Goal: Transaction & Acquisition: Purchase product/service

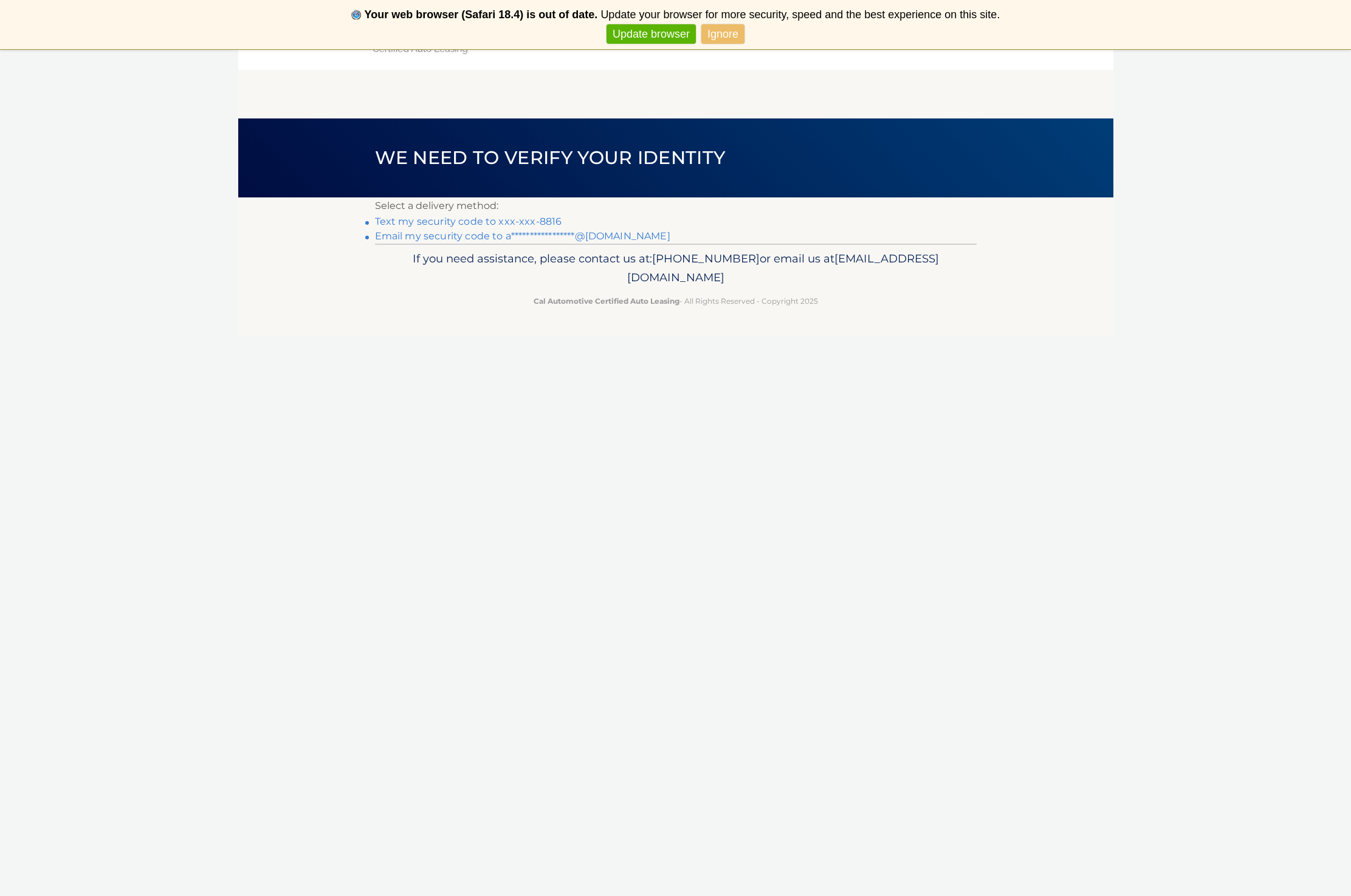
click at [729, 36] on link "Ignore" at bounding box center [723, 34] width 43 height 20
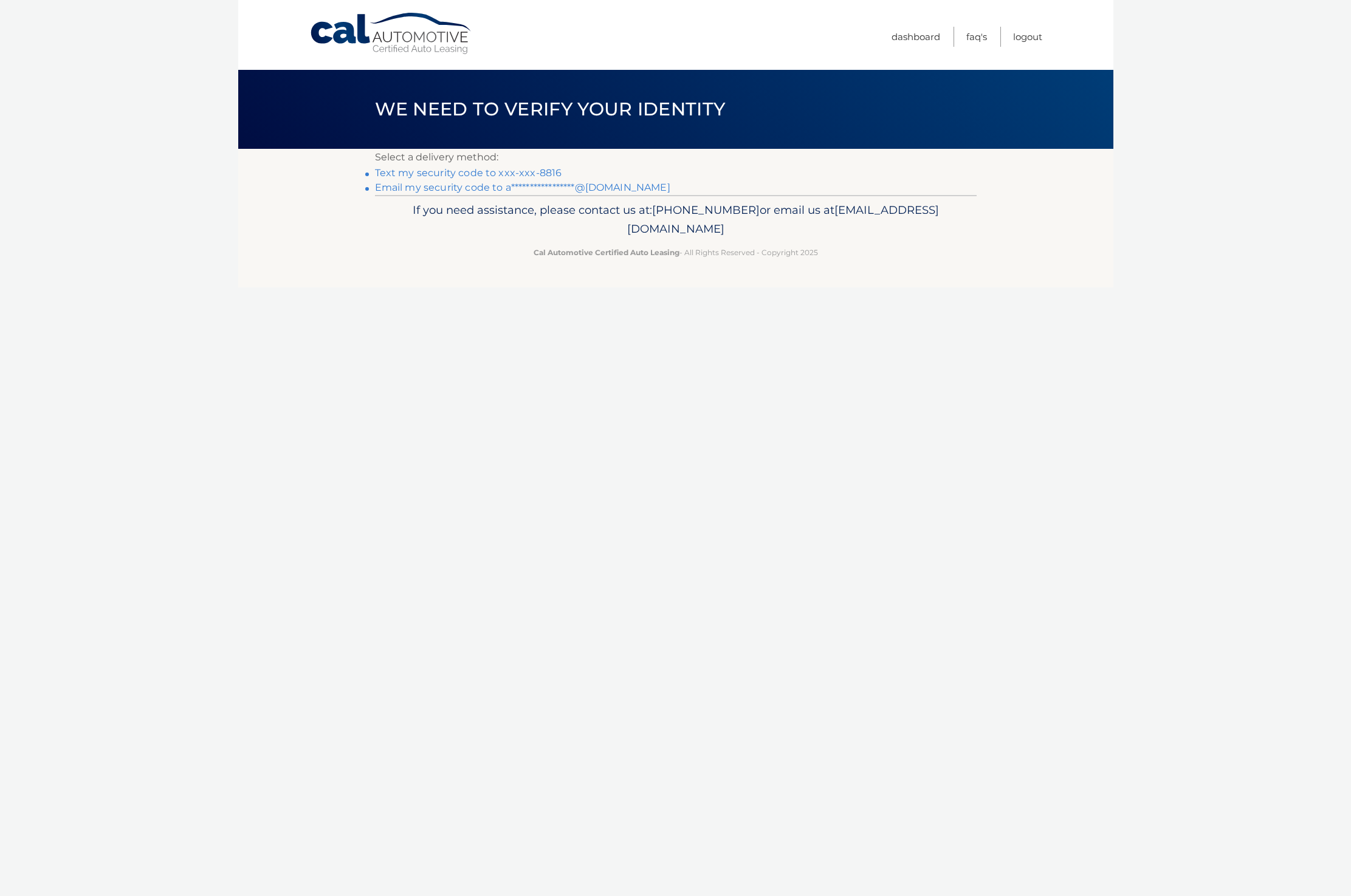
click at [917, 61] on ul "Dashboard FAQ's Logout" at bounding box center [967, 35] width 150 height 70
click at [508, 173] on link "Text my security code to xxx-xxx-8816" at bounding box center [469, 173] width 187 height 11
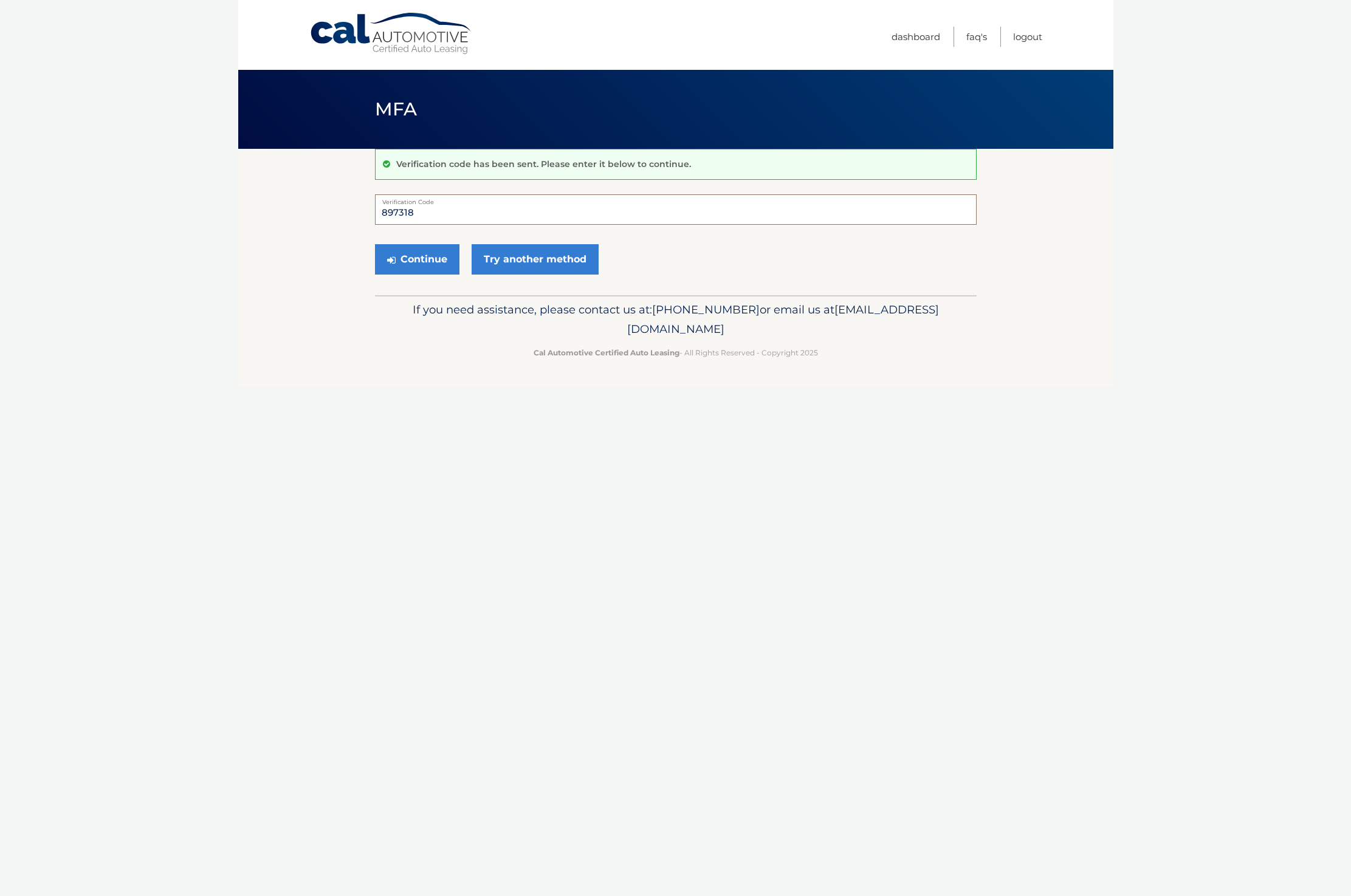
type input "897318"
click at [416, 259] on button "Continue" at bounding box center [417, 259] width 84 height 31
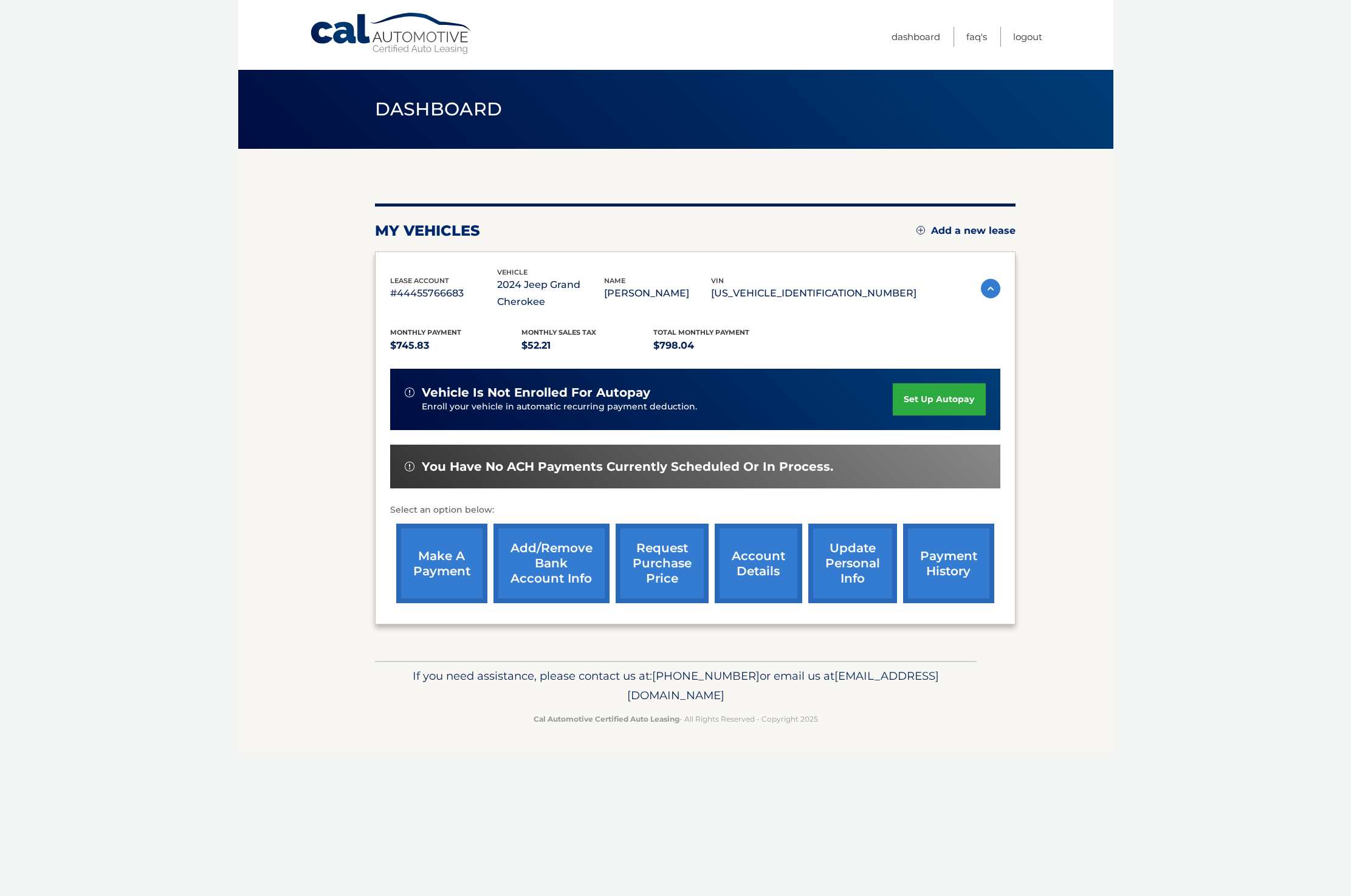
click at [439, 560] on link "make a payment" at bounding box center [441, 563] width 91 height 80
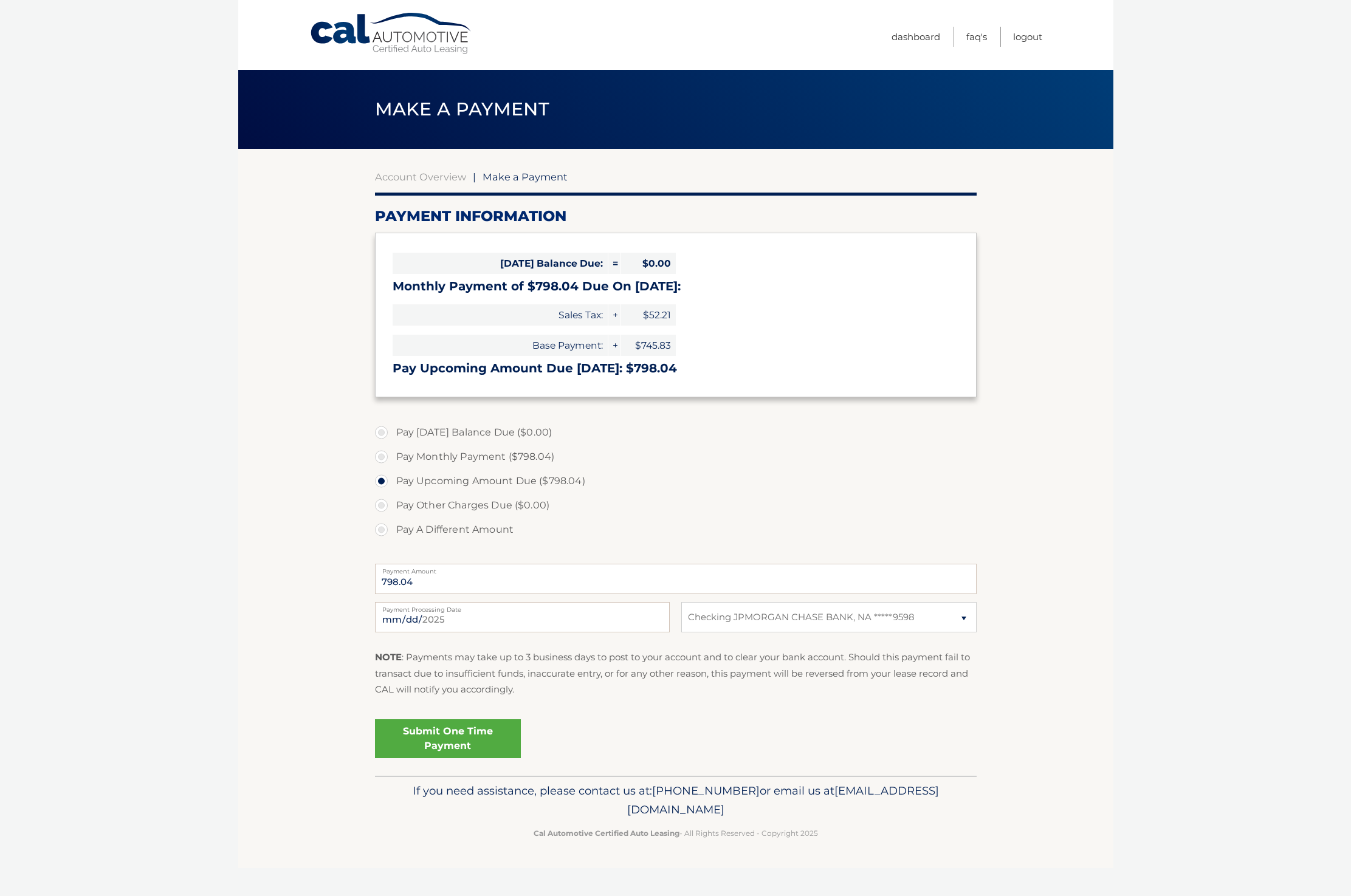
select select "OGNhYTI0M2YtOGZkNi00NDk2LWIyOGItMDlkMGZhMDBiOGFh"
click at [448, 739] on link "Submit One Time Payment" at bounding box center [448, 739] width 146 height 39
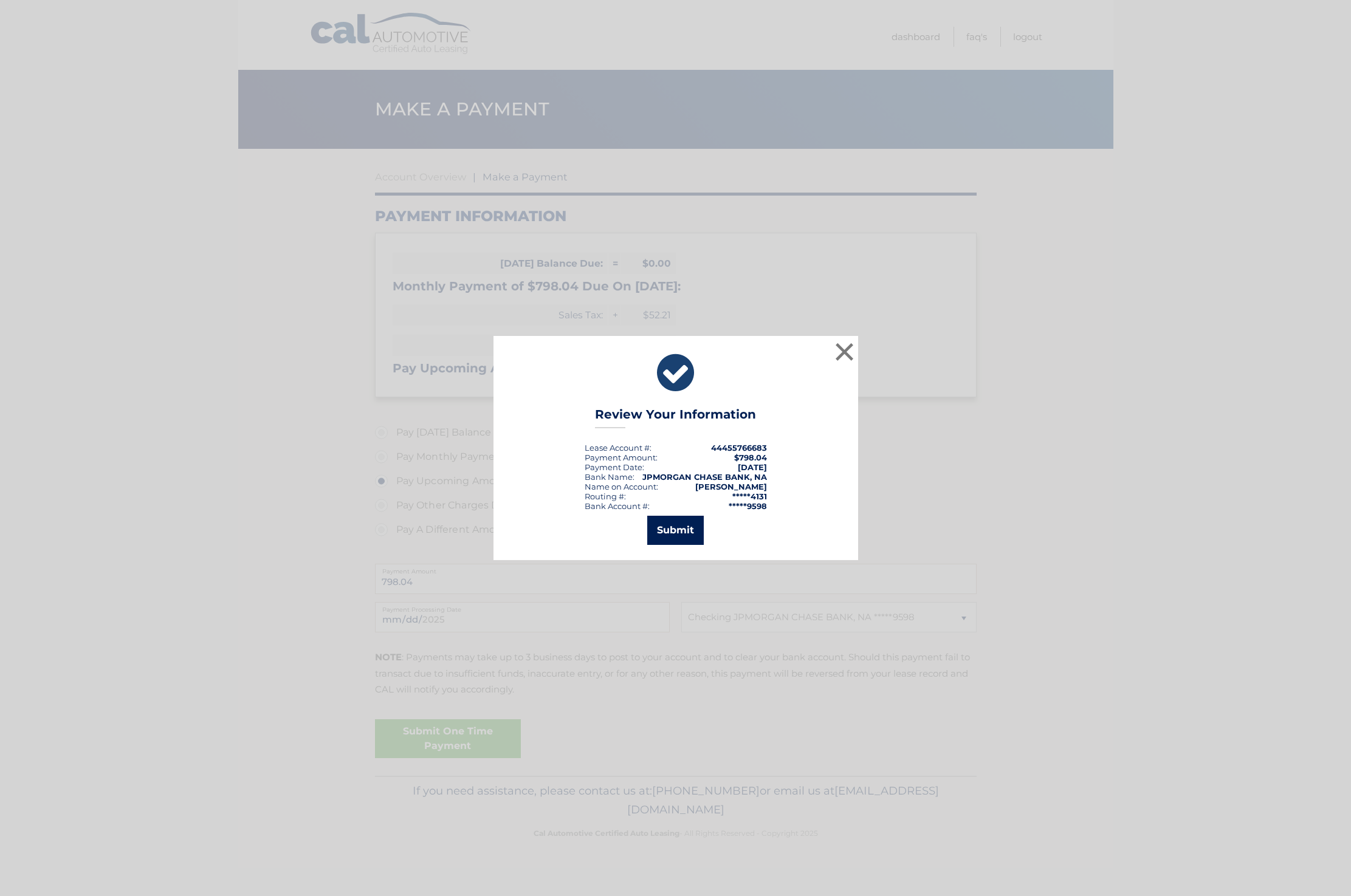
click at [684, 530] on button "Submit" at bounding box center [675, 530] width 57 height 29
